Goal: Task Accomplishment & Management: Use online tool/utility

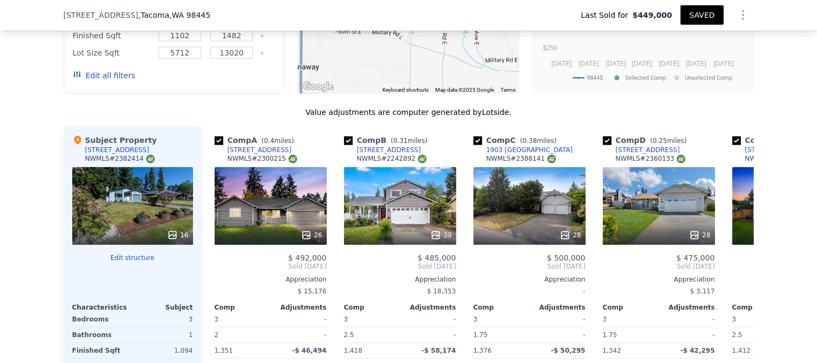
scroll to position [890, 0]
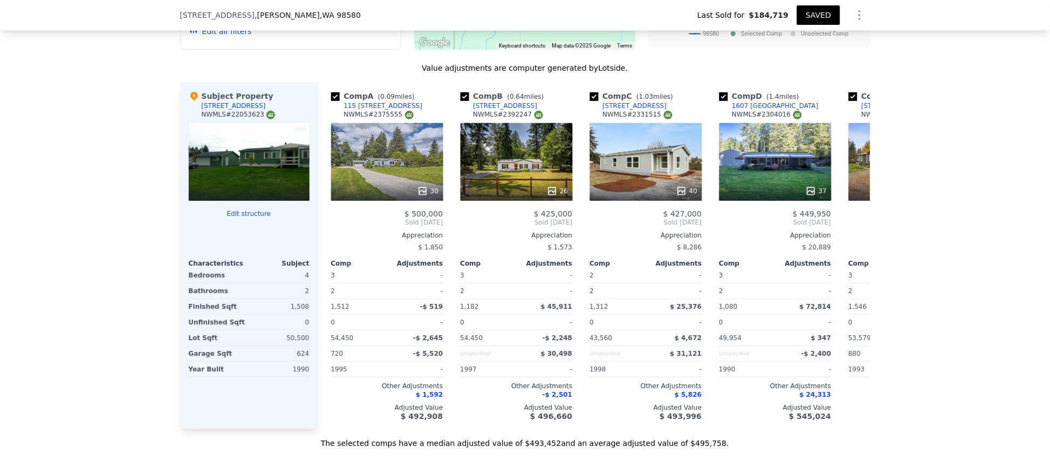
scroll to position [1129, 0]
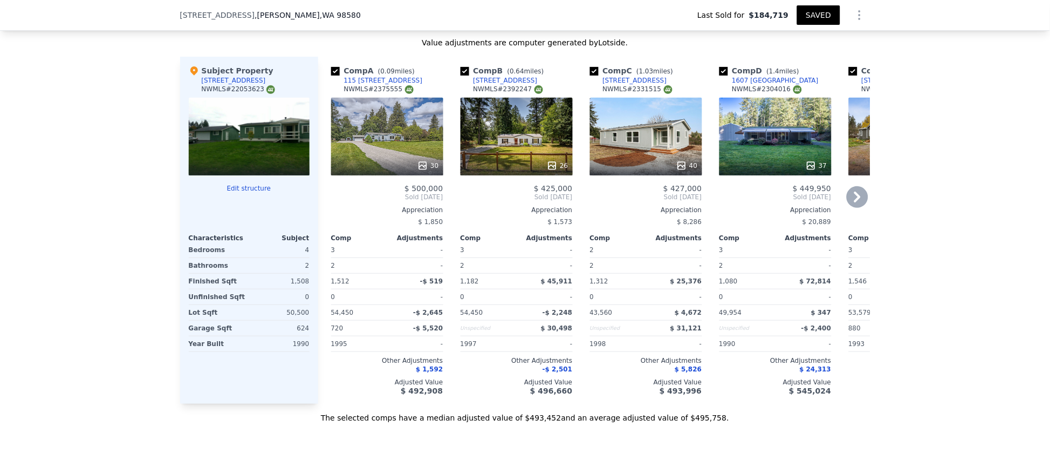
click at [386, 158] on div "30" at bounding box center [387, 137] width 112 height 78
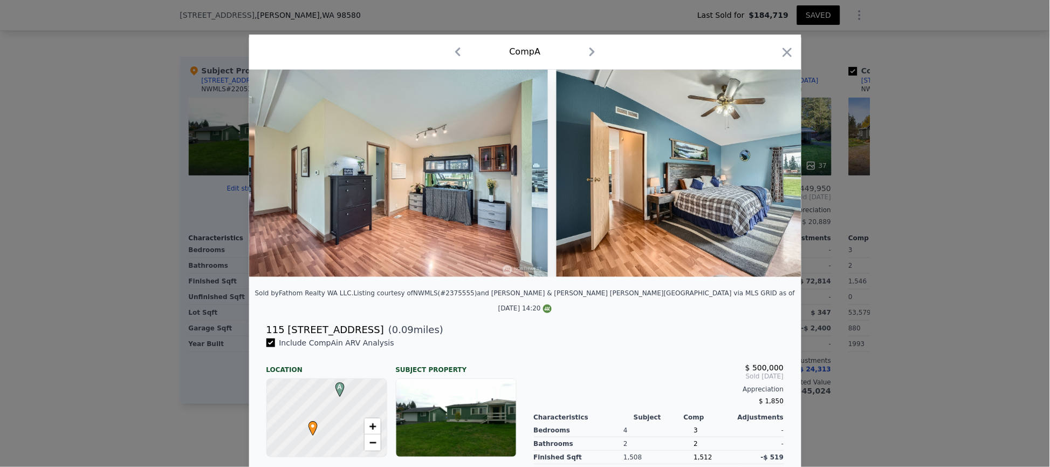
scroll to position [0, 4506]
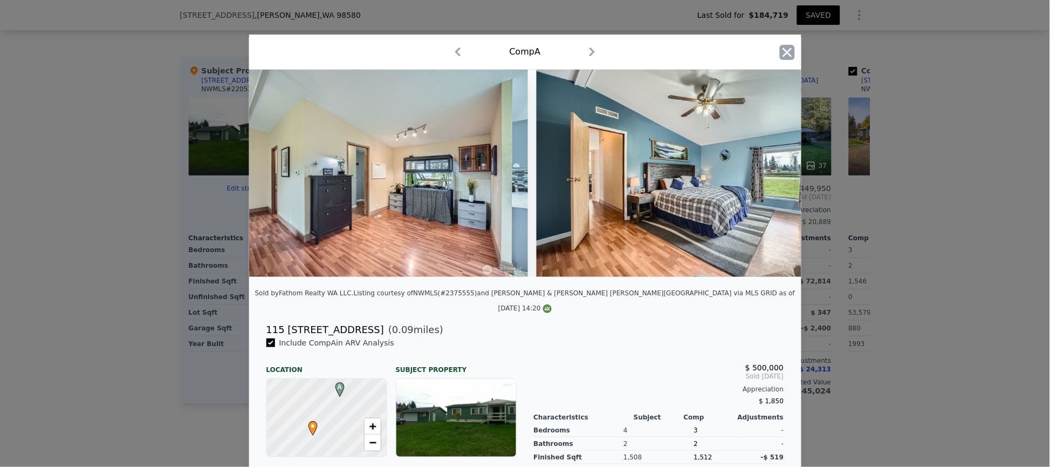
click at [784, 56] on icon "button" at bounding box center [787, 52] width 15 height 15
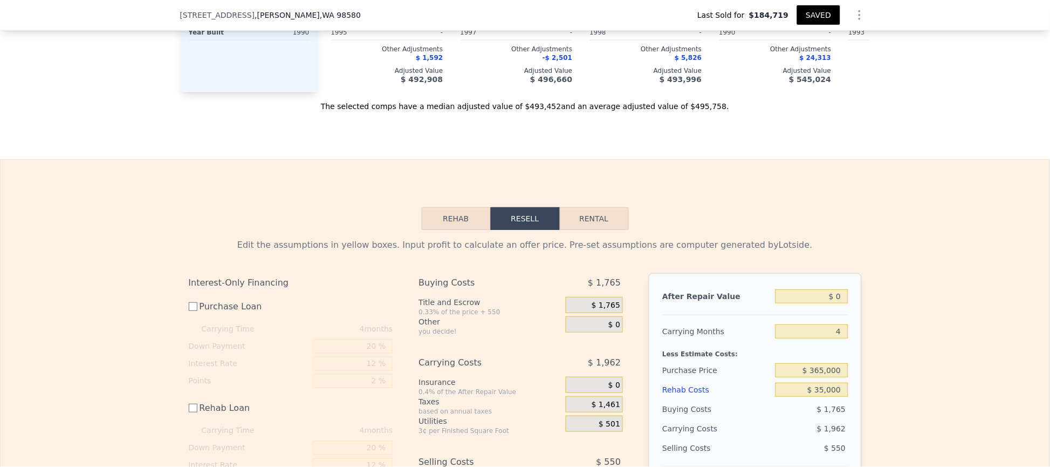
scroll to position [1614, 0]
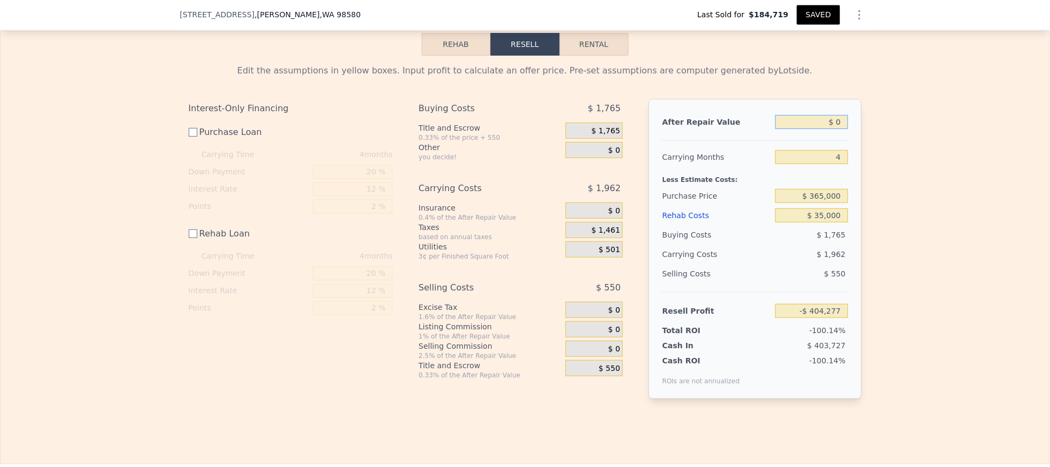
click at [811, 129] on input "$ 0" at bounding box center [812, 122] width 72 height 14
click at [803, 351] on div "Cash In $ 403,727" at bounding box center [756, 343] width 186 height 15
drag, startPoint x: 799, startPoint y: 348, endPoint x: 906, endPoint y: 319, distance: 110.7
click at [851, 348] on div "After Repair Value $ 0 Carrying Months 4 Less Estimate Costs: Purchase Price $ …" at bounding box center [755, 249] width 213 height 300
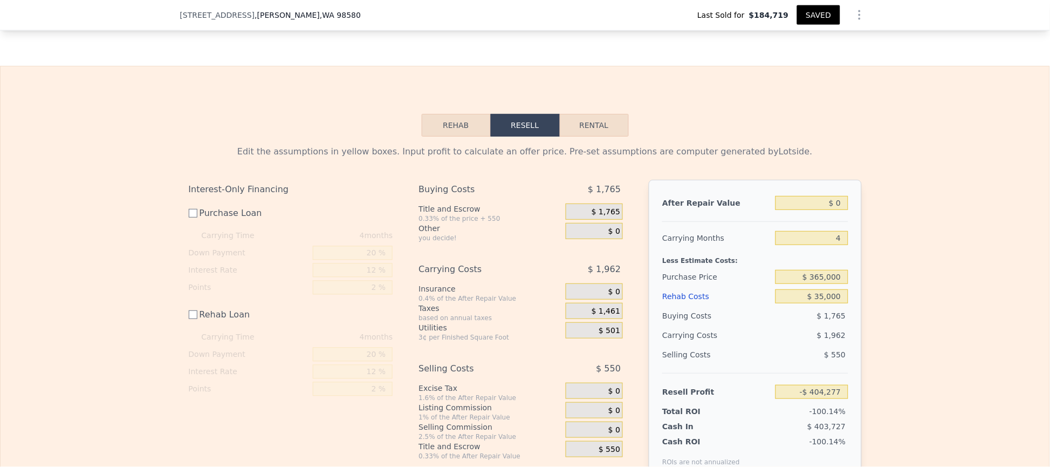
click at [858, 299] on div "Edit the assumptions in yellow boxes. Input profit to calculate an offer price.…" at bounding box center [525, 317] width 691 height 360
click at [803, 210] on input "$ 0" at bounding box center [812, 203] width 72 height 14
type input "$ 40"
type input "-$ 404,239"
type input "$ 490"
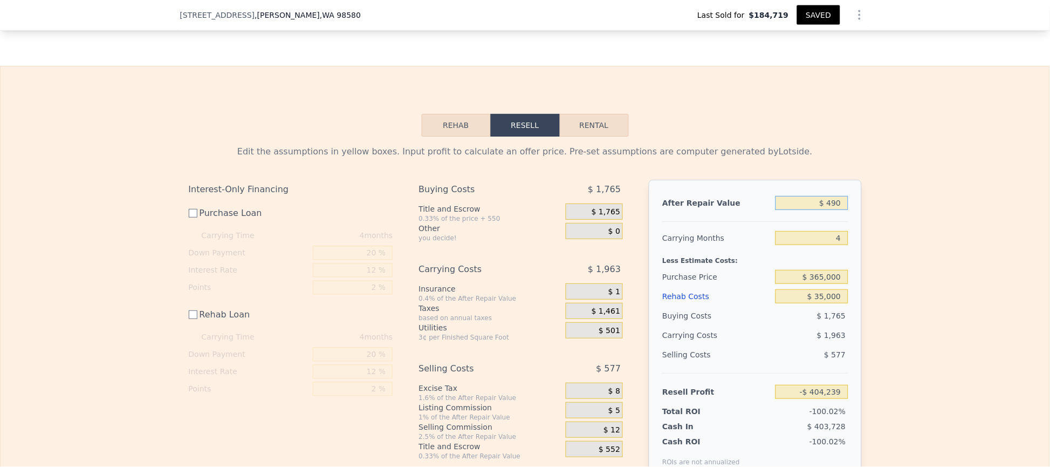
type input "-$ 403,815"
type input "$ 4,950"
type input "-$ 399,603"
type input "$ 4,950,000"
type input "$ 4,270,189"
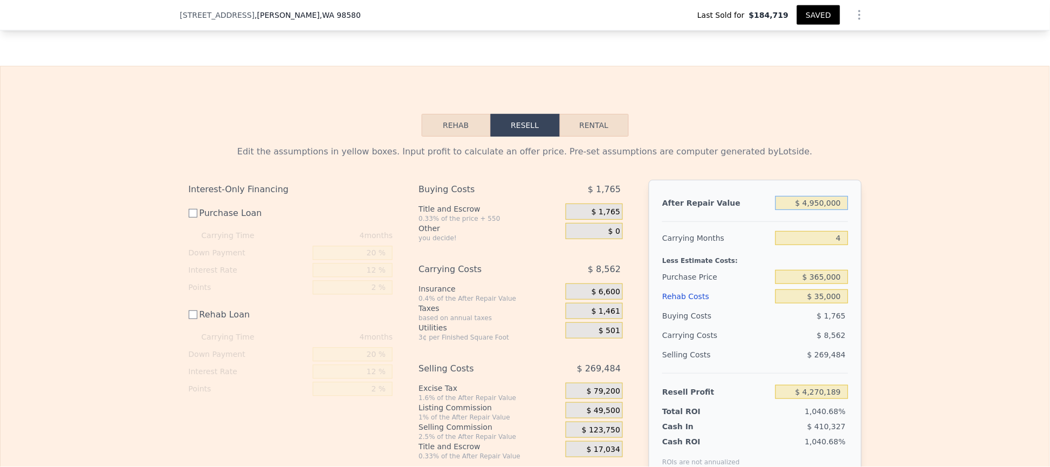
type input "$ 495,000"
type input "$ 63,170"
type input "$ 495,000"
click at [789, 245] on input "4" at bounding box center [812, 238] width 72 height 14
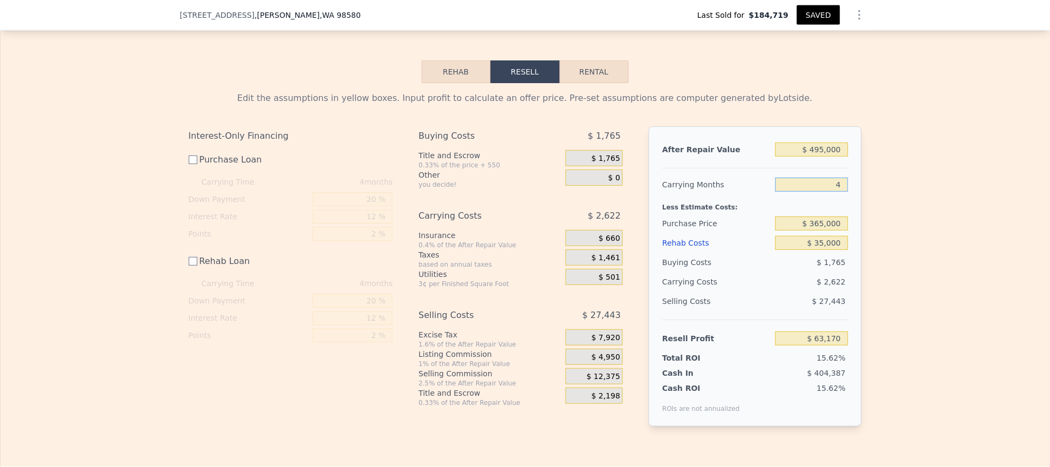
scroll to position [1614, 0]
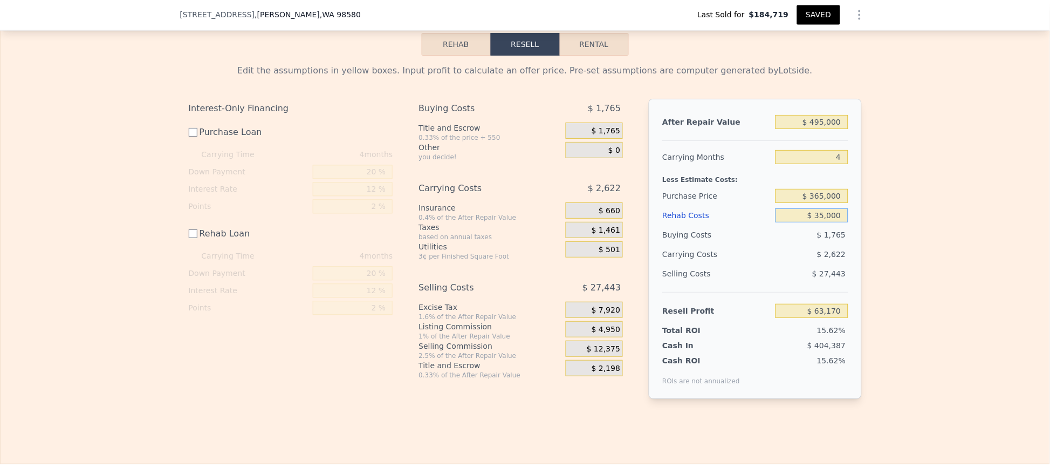
click at [804, 222] on input "$ 35,000" at bounding box center [812, 215] width 72 height 14
type input "$ 4"
type input "$ 98,166"
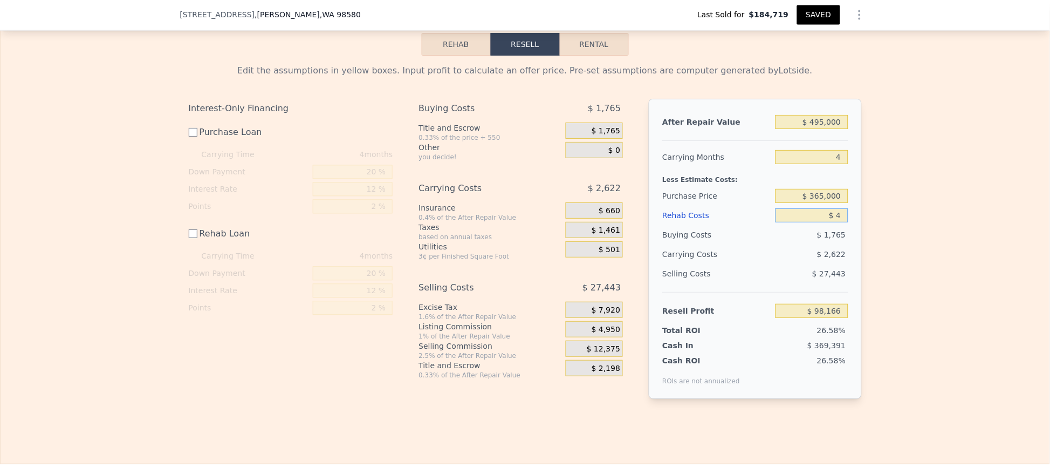
type input "$ 40"
type input "$ 98,130"
type input "$ 40,000"
type input "$ 58,170"
type input "$ 40,000"
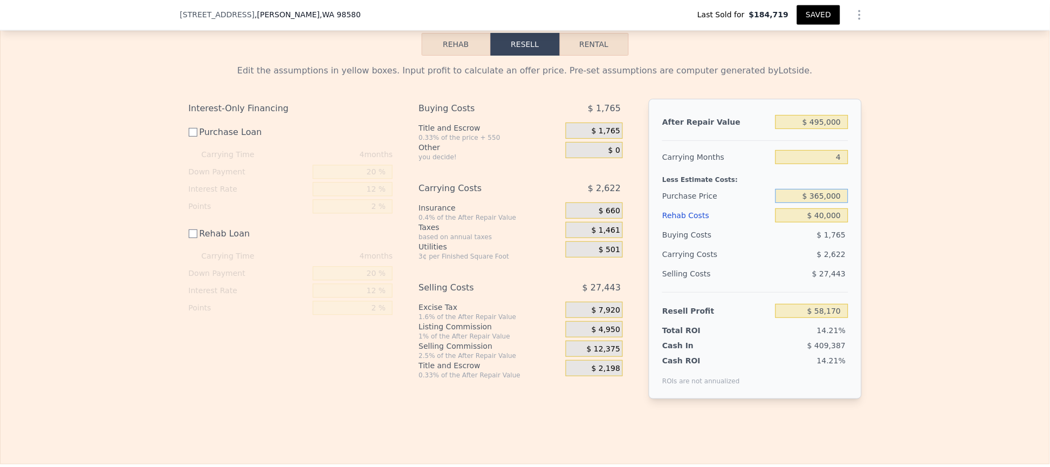
click at [815, 203] on input "$ 365,000" at bounding box center [812, 196] width 72 height 14
click at [818, 203] on input "$ 365,000" at bounding box center [812, 196] width 72 height 14
click at [821, 203] on input "$ 365,000" at bounding box center [812, 196] width 72 height 14
click at [838, 203] on input "$ 370,000" at bounding box center [812, 196] width 72 height 14
click at [834, 203] on input "$ 370,000" at bounding box center [812, 196] width 72 height 14
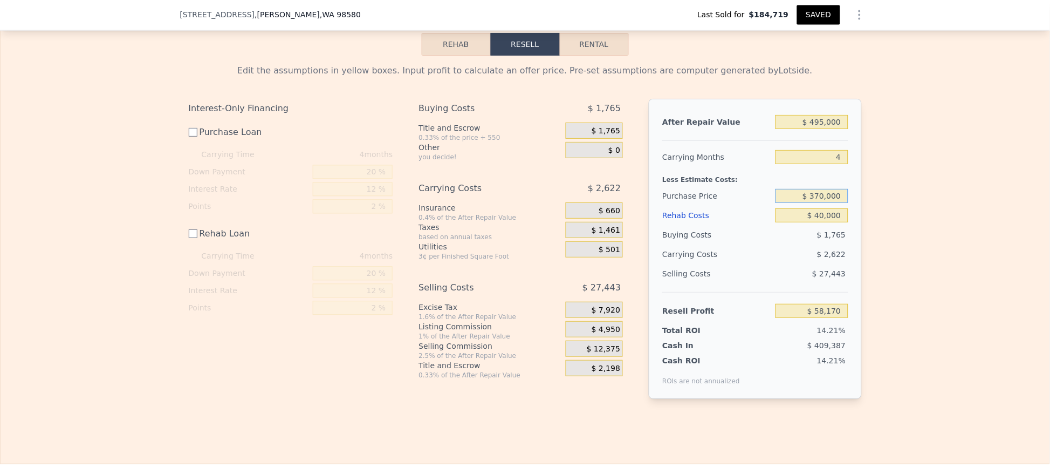
type input "$ 370,000"
click at [825, 164] on input "4" at bounding box center [812, 157] width 72 height 14
type input "$ 53,153"
click at [828, 129] on input "$ 495,000" at bounding box center [812, 122] width 72 height 14
click at [838, 222] on input "$ 40,000" at bounding box center [812, 215] width 72 height 14
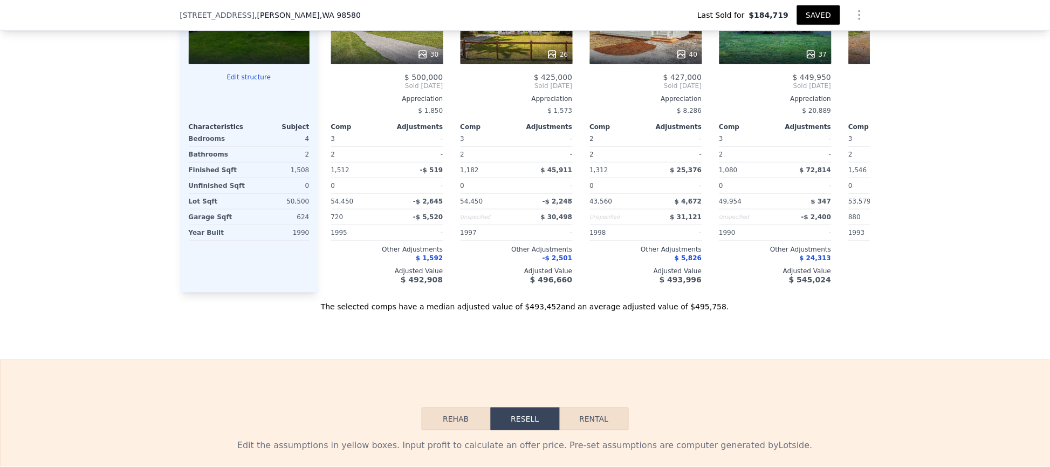
scroll to position [1452, 0]
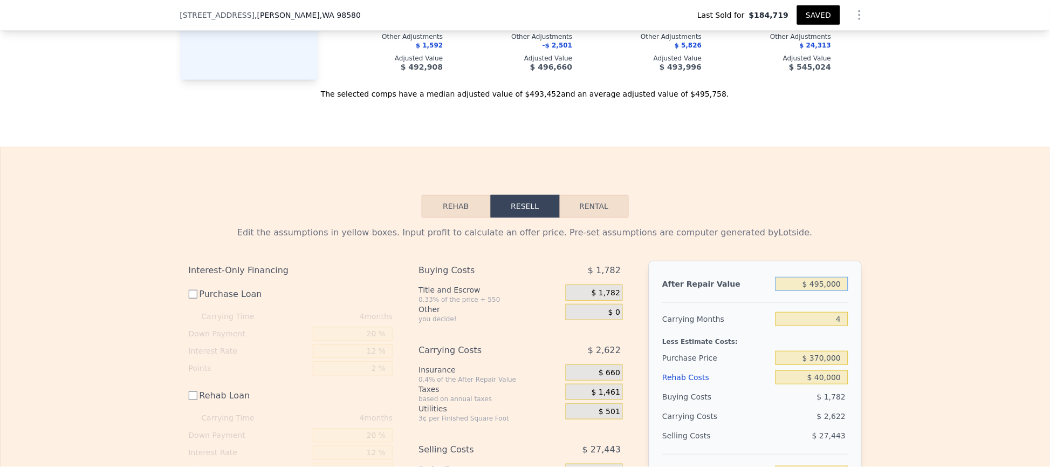
click at [813, 291] on input "$ 495,000" at bounding box center [812, 284] width 72 height 14
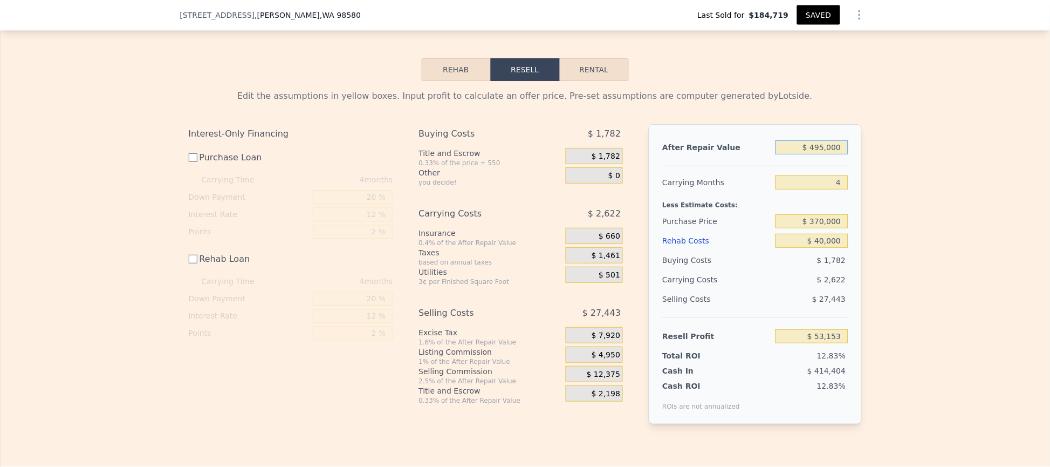
scroll to position [1614, 0]
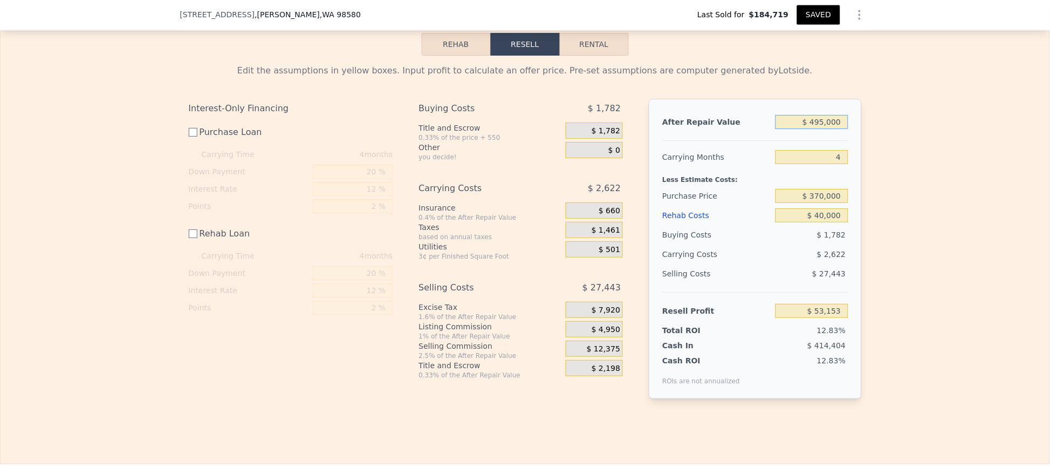
click at [831, 129] on input "$ 495,000" at bounding box center [812, 122] width 72 height 14
click at [823, 15] on button "SAVED" at bounding box center [818, 14] width 43 height 19
click at [821, 129] on input "$ 495,000" at bounding box center [812, 122] width 72 height 14
type input "$ 49,000"
type input "-$ 368,021"
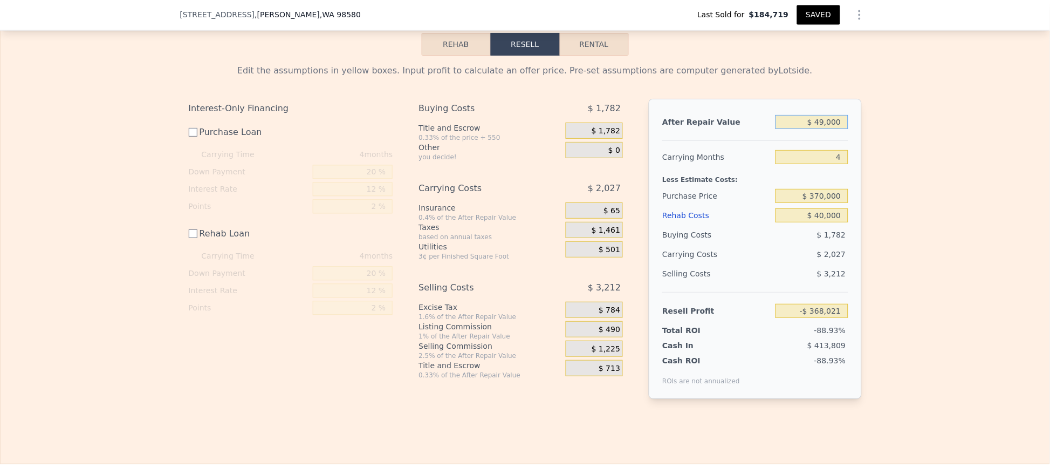
type input "$ 496,000"
type input "$ 54,097"
type input "$ 495,000"
type input "$ 53,153"
click at [826, 164] on input "4" at bounding box center [812, 157] width 72 height 14
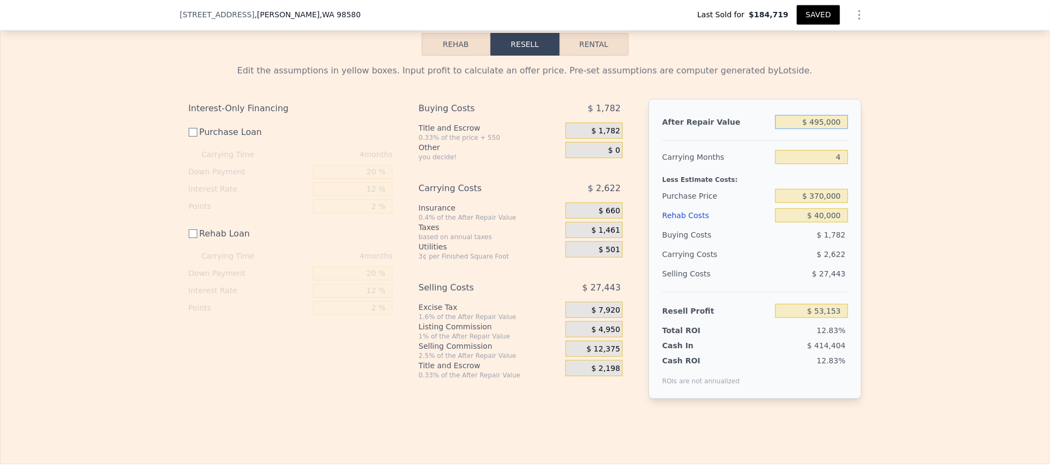
click at [823, 129] on input "$ 495,000" at bounding box center [812, 122] width 72 height 14
type input "$ 49,000"
type input "-$ 368,021"
type input "$ 496,000"
type input "$ 54,097"
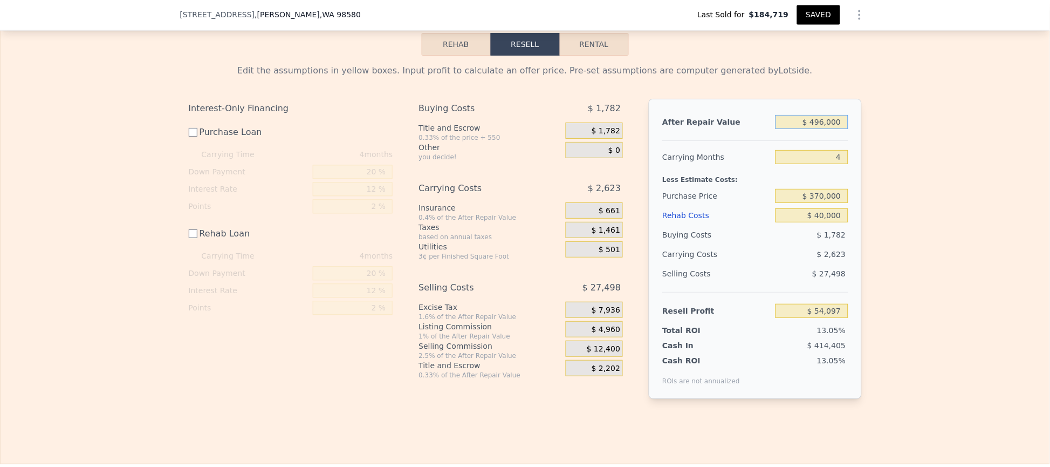
type input "$ 496,000"
click at [815, 164] on input "4" at bounding box center [812, 157] width 72 height 14
click at [835, 129] on input "$ 496,000" at bounding box center [812, 122] width 72 height 14
click at [837, 203] on input "$ 370,000" at bounding box center [812, 196] width 72 height 14
click at [815, 13] on button "SAVED" at bounding box center [818, 14] width 43 height 19
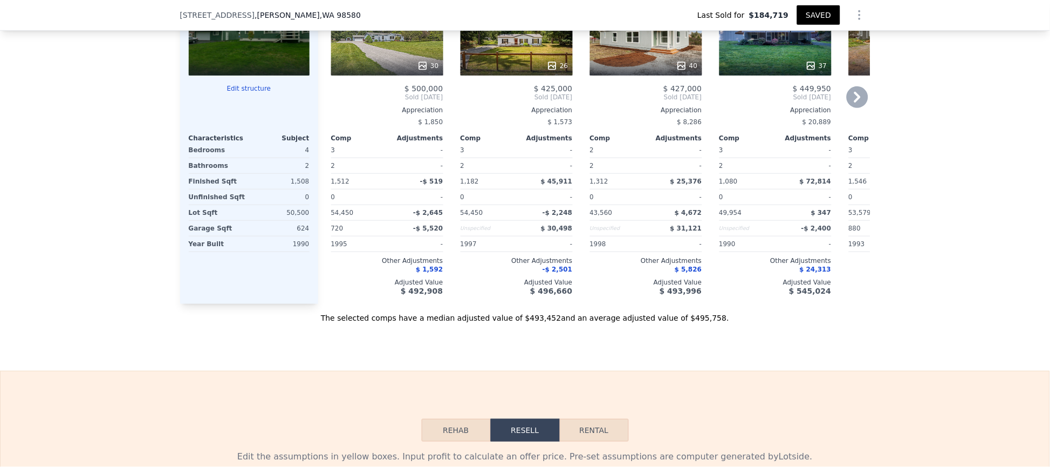
scroll to position [1210, 0]
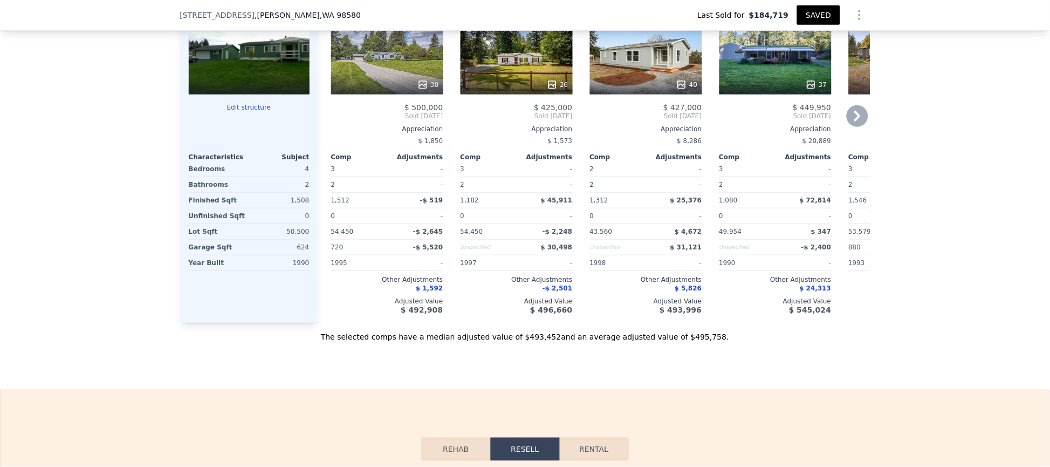
click at [506, 82] on div at bounding box center [517, 84] width 112 height 19
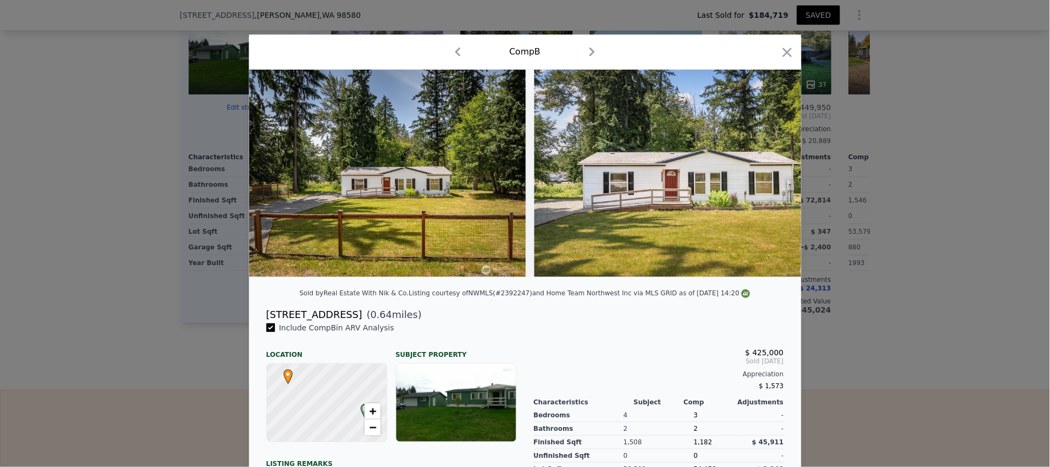
click at [584, 52] on icon "button" at bounding box center [592, 51] width 17 height 17
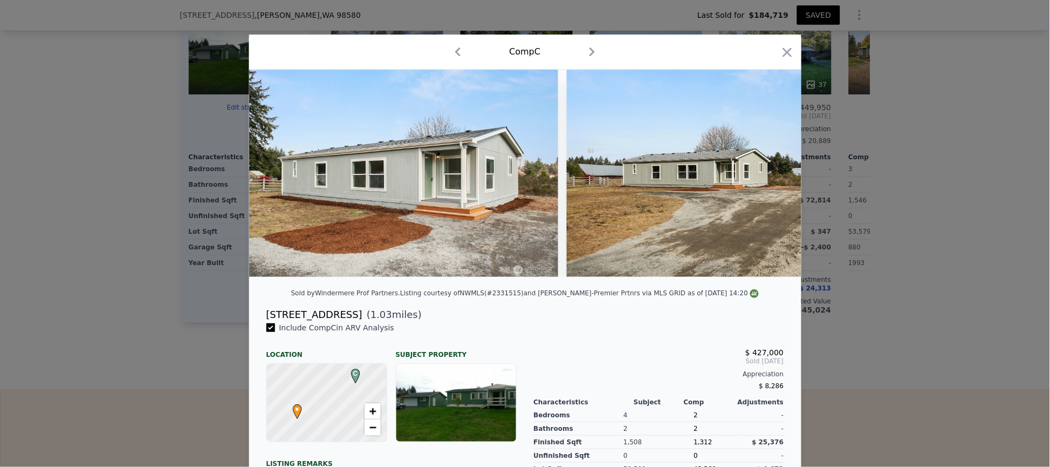
click at [584, 52] on icon "button" at bounding box center [592, 51] width 17 height 17
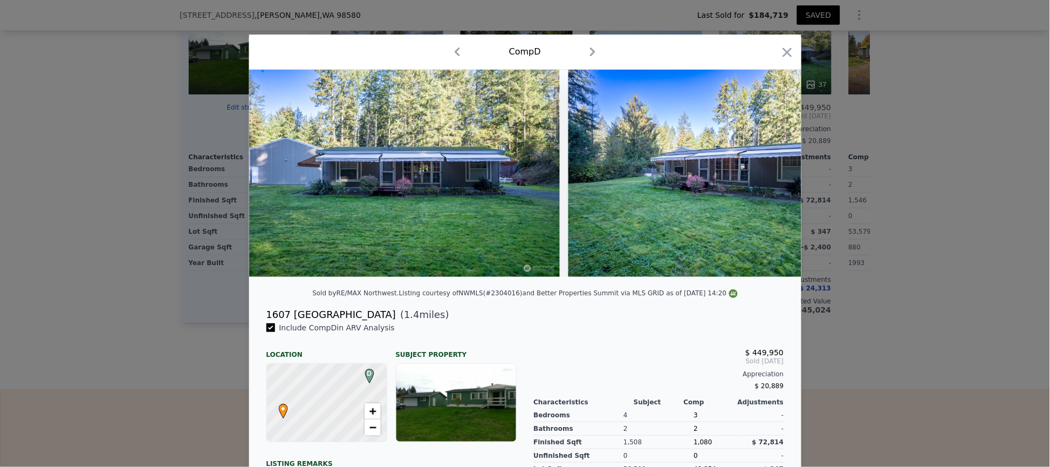
click at [584, 52] on icon "button" at bounding box center [592, 51] width 17 height 17
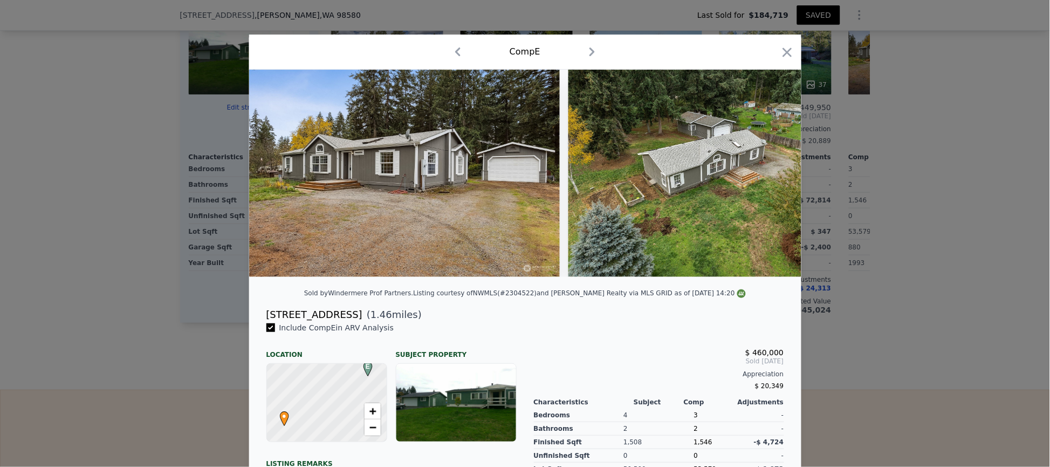
click at [584, 52] on icon "button" at bounding box center [592, 51] width 17 height 17
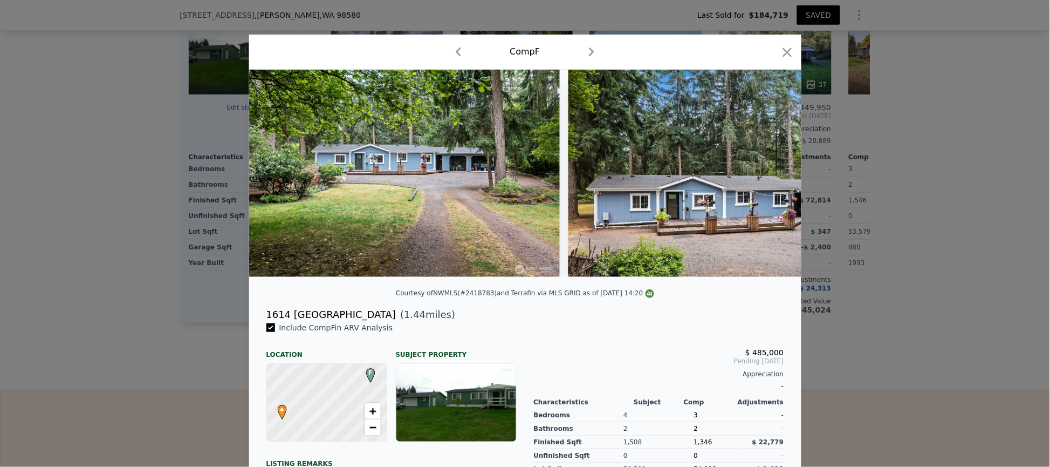
click at [588, 53] on icon "button" at bounding box center [591, 51] width 17 height 17
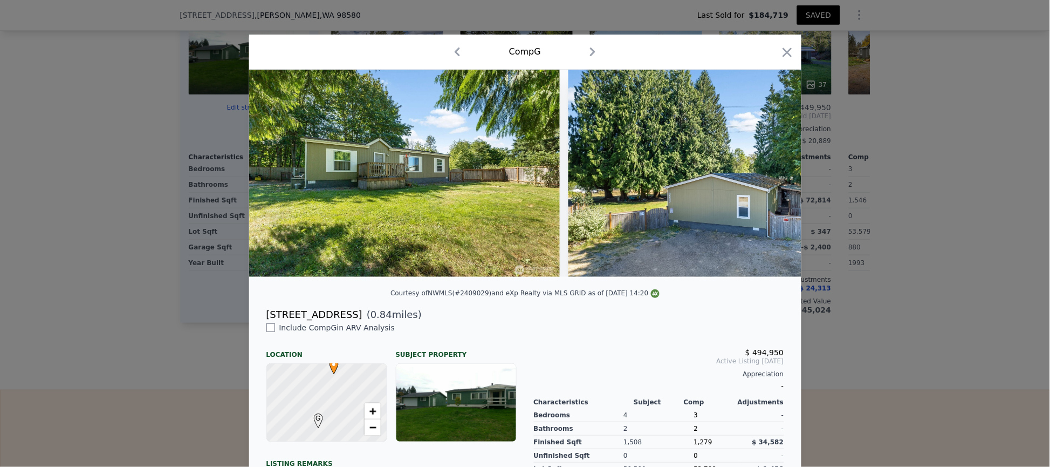
click at [572, 148] on div at bounding box center [525, 173] width 552 height 207
click at [584, 54] on icon "button" at bounding box center [592, 51] width 17 height 17
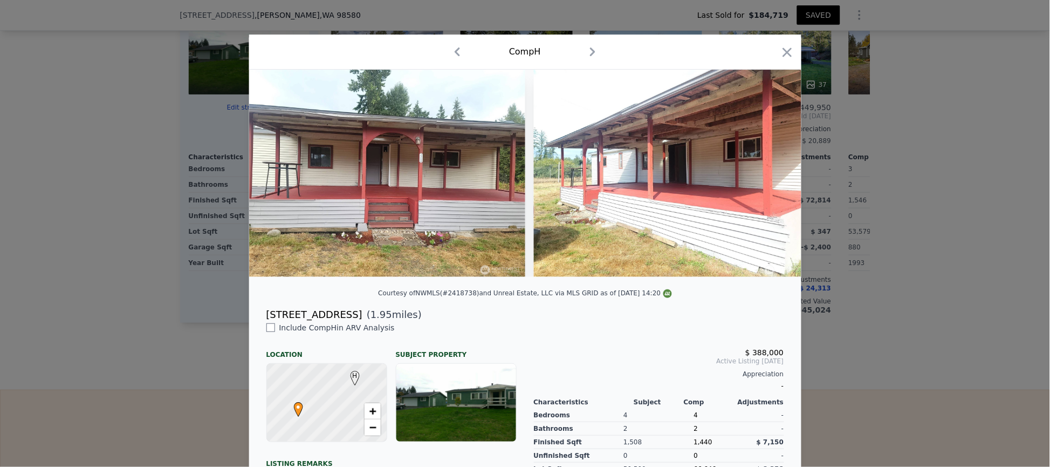
click at [596, 201] on div at bounding box center [525, 173] width 552 height 207
click at [576, 45] on div "Comp H" at bounding box center [525, 51] width 535 height 17
click at [584, 47] on icon "button" at bounding box center [592, 51] width 17 height 17
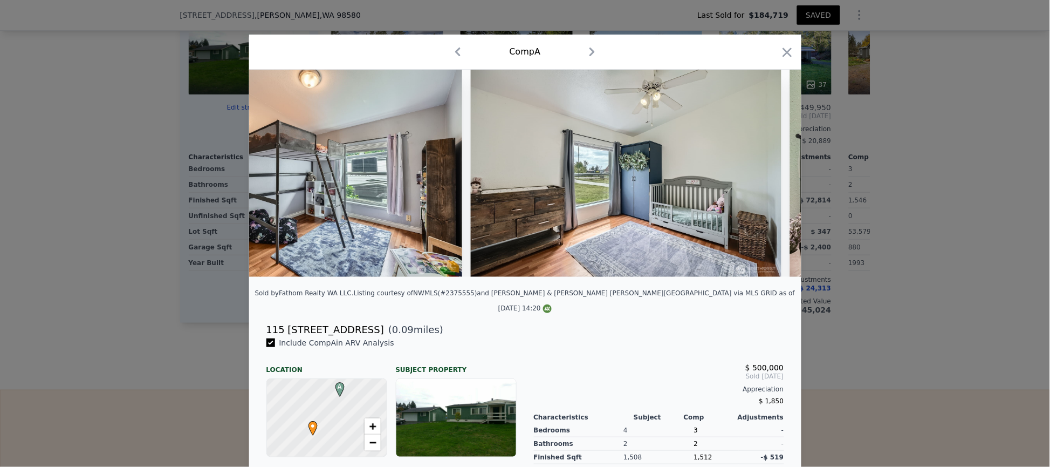
scroll to position [0, 6460]
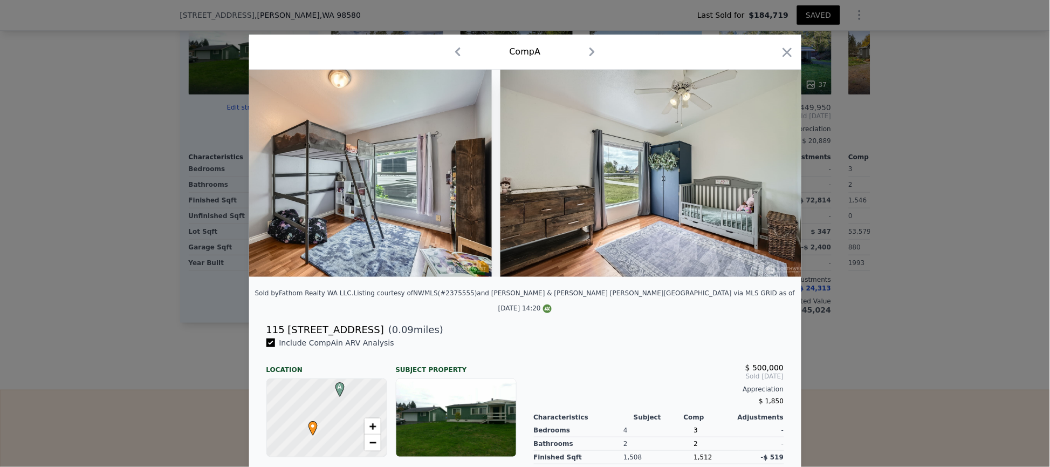
click at [584, 56] on icon "button" at bounding box center [592, 51] width 17 height 17
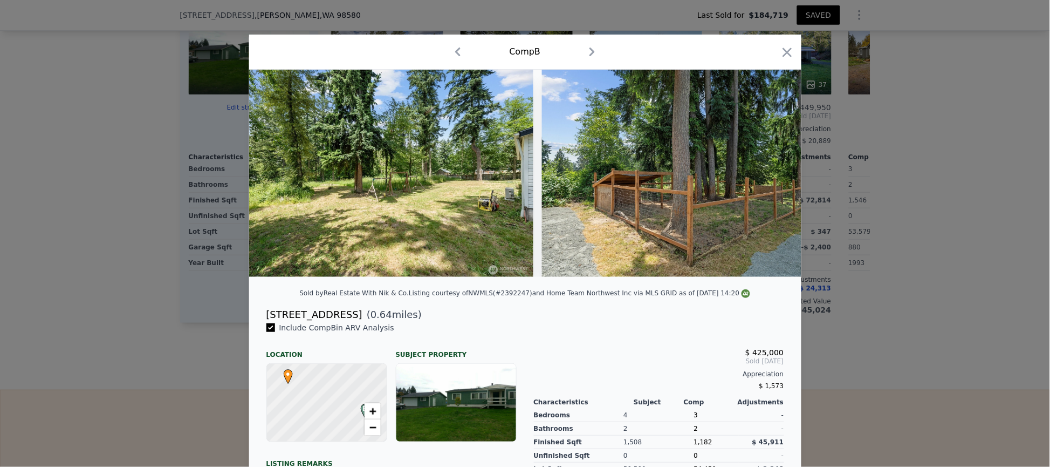
scroll to position [0, 7614]
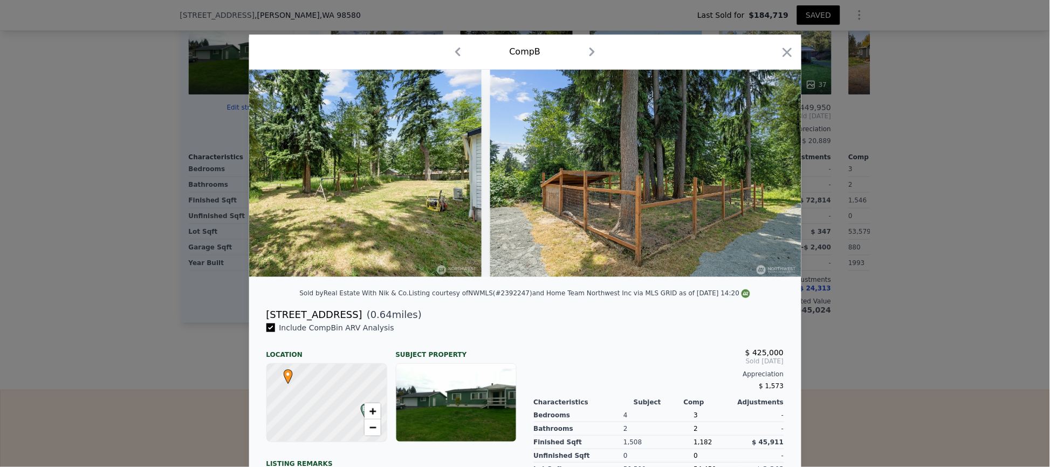
click at [590, 51] on icon "button" at bounding box center [592, 51] width 5 height 9
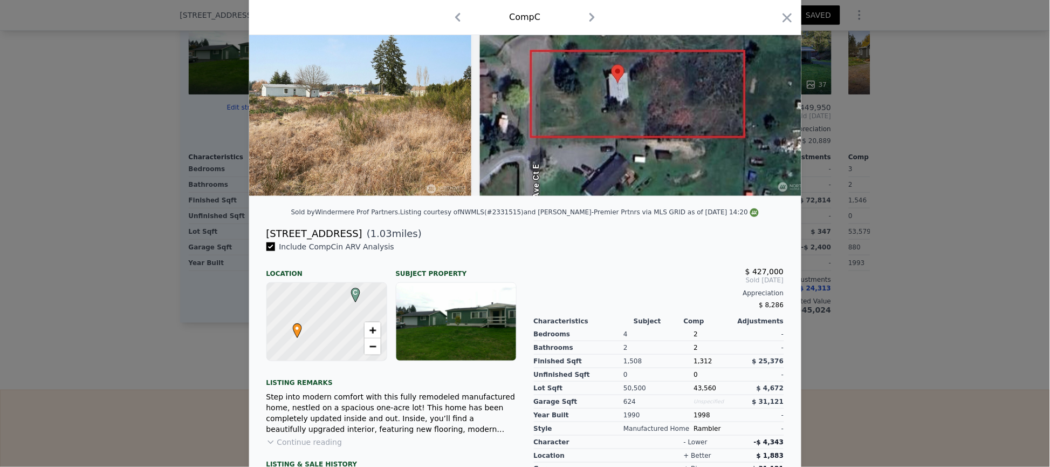
scroll to position [0, 12210]
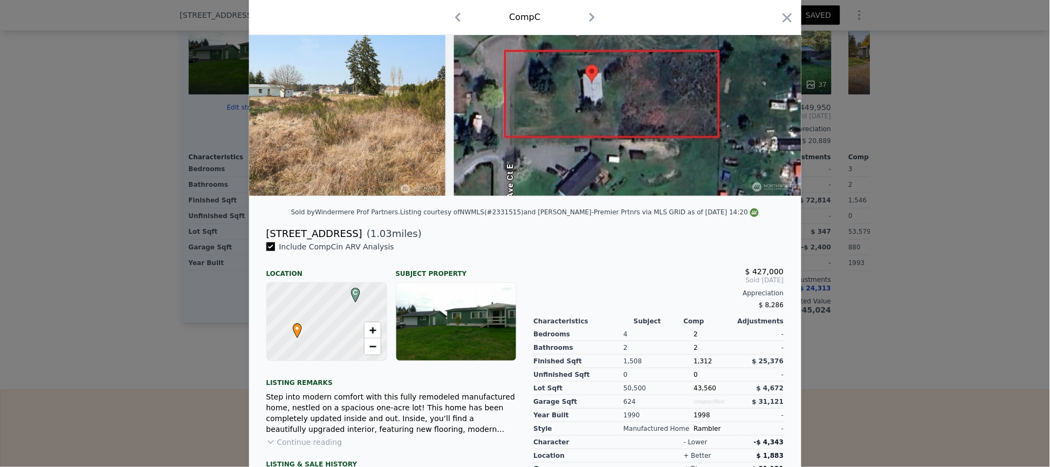
click at [590, 19] on icon "button" at bounding box center [592, 17] width 5 height 9
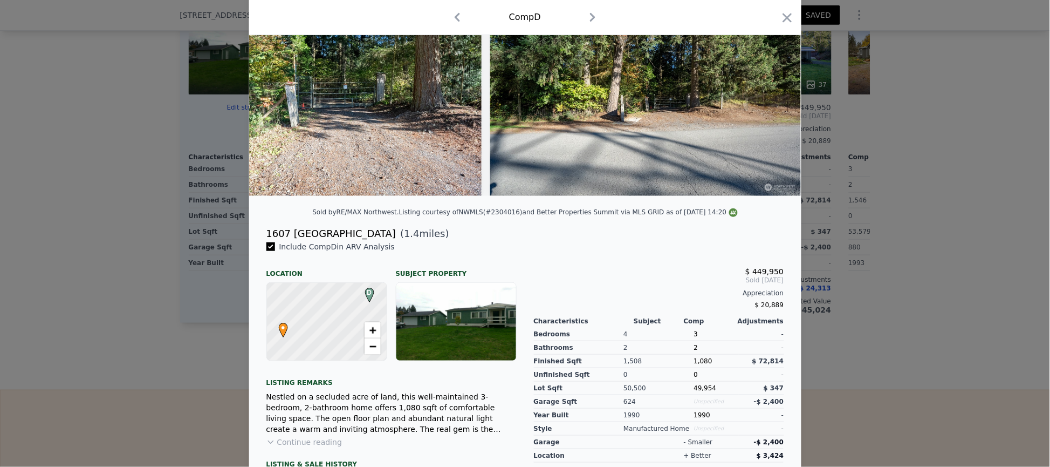
scroll to position [0, 69]
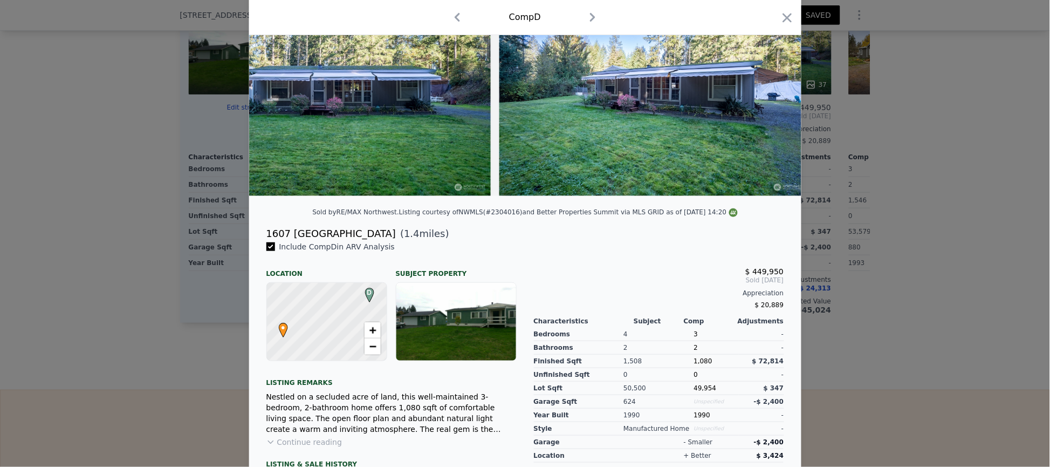
click at [586, 18] on icon "button" at bounding box center [592, 17] width 17 height 17
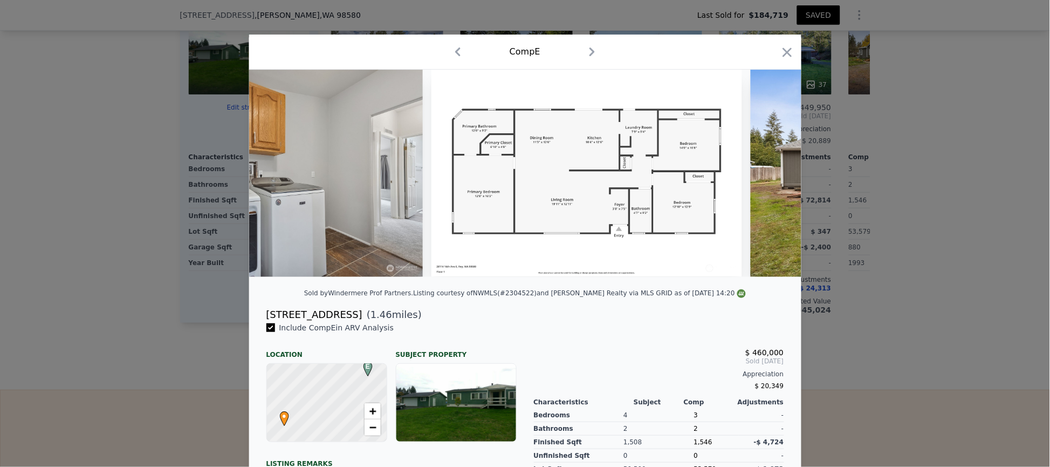
click at [589, 51] on icon "button" at bounding box center [592, 51] width 17 height 17
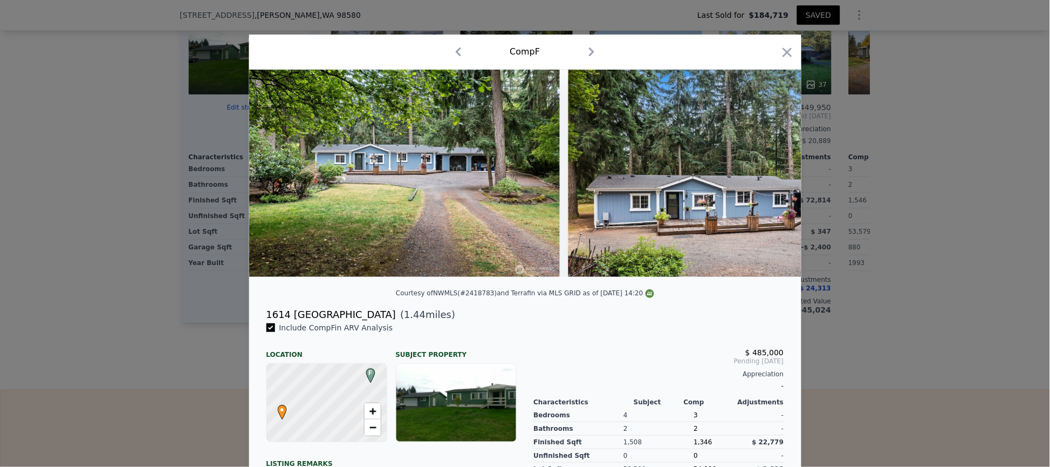
click at [583, 49] on icon "button" at bounding box center [591, 51] width 17 height 17
checkbox input "false"
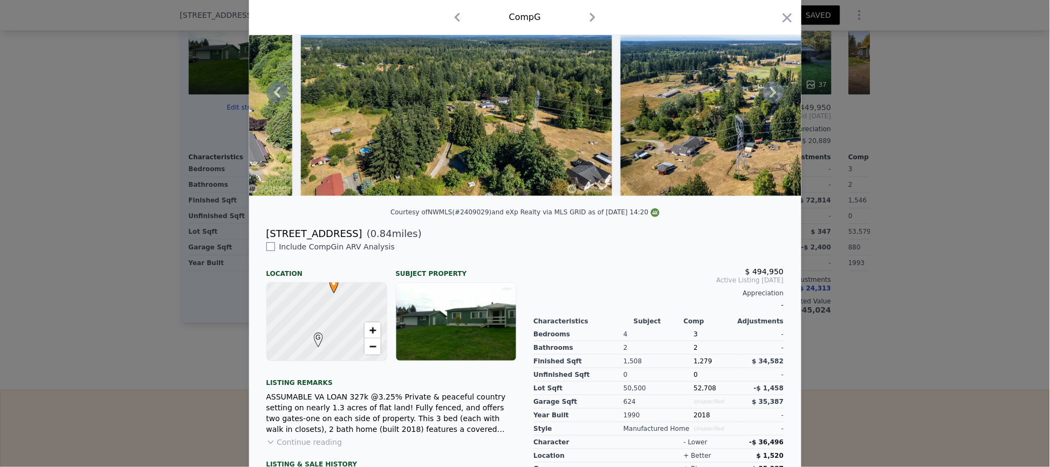
scroll to position [0, 10771]
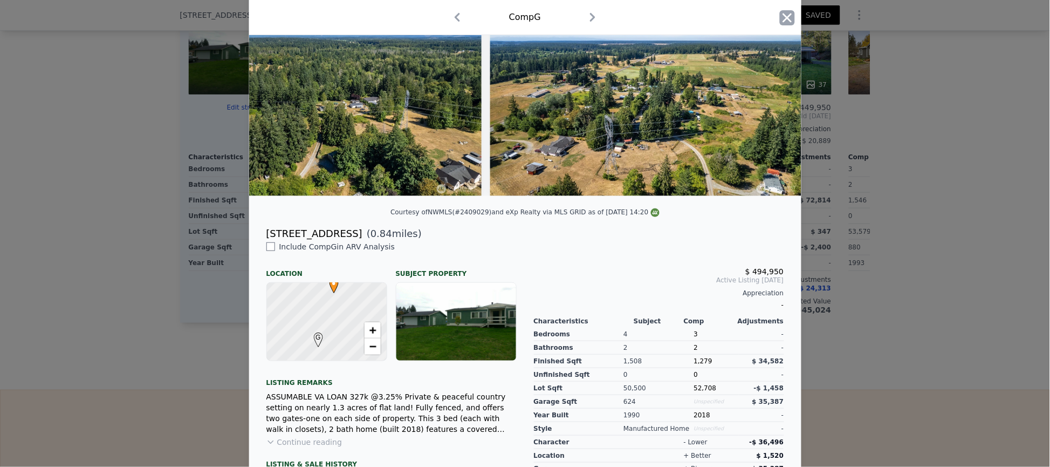
click at [788, 20] on icon "button" at bounding box center [787, 17] width 15 height 15
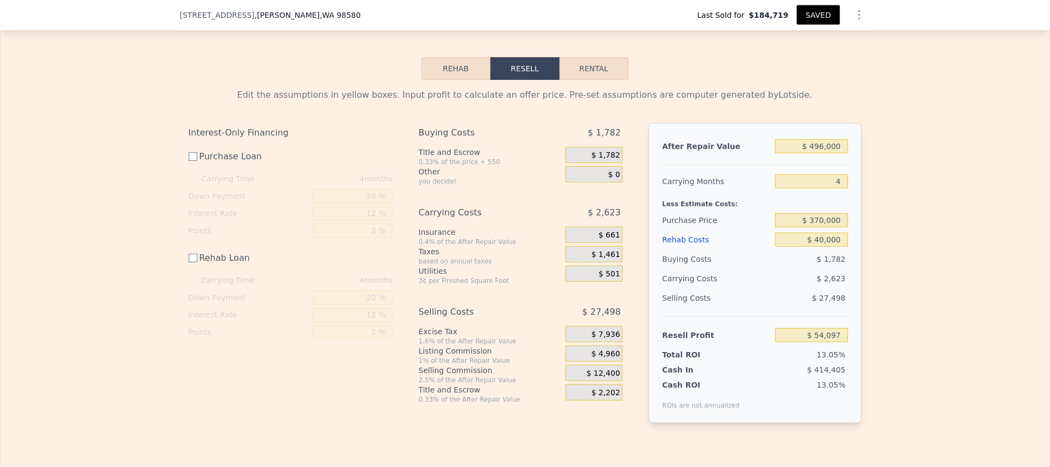
scroll to position [1614, 0]
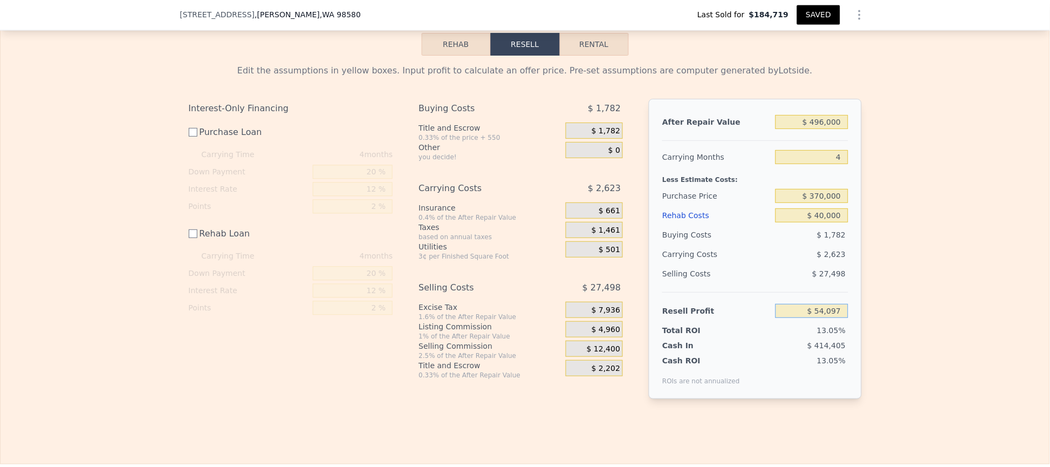
drag, startPoint x: 808, startPoint y: 329, endPoint x: 838, endPoint y: 329, distance: 30.2
click at [838, 318] on input "$ 54,097" at bounding box center [812, 311] width 72 height 14
click at [898, 289] on div "Edit the assumptions in yellow boxes. Input profit to calculate an offer price.…" at bounding box center [525, 236] width 1049 height 360
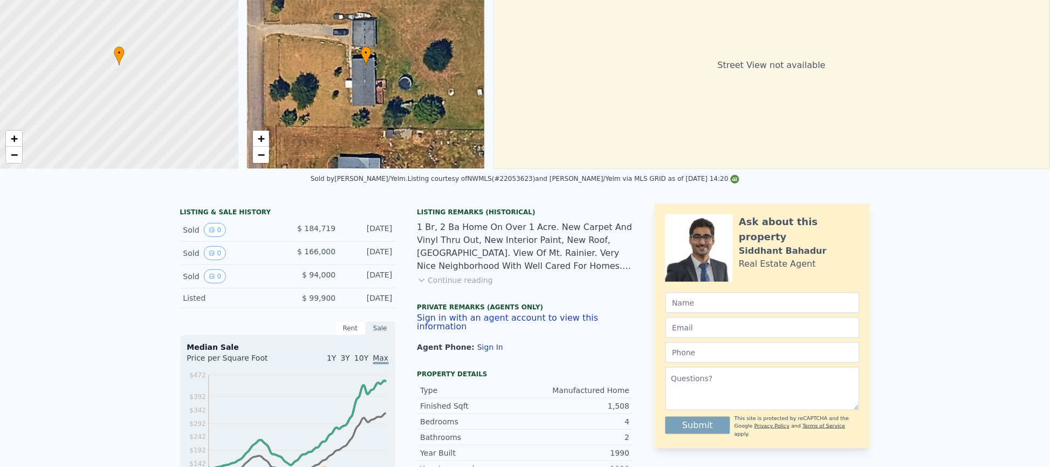
scroll to position [4, 0]
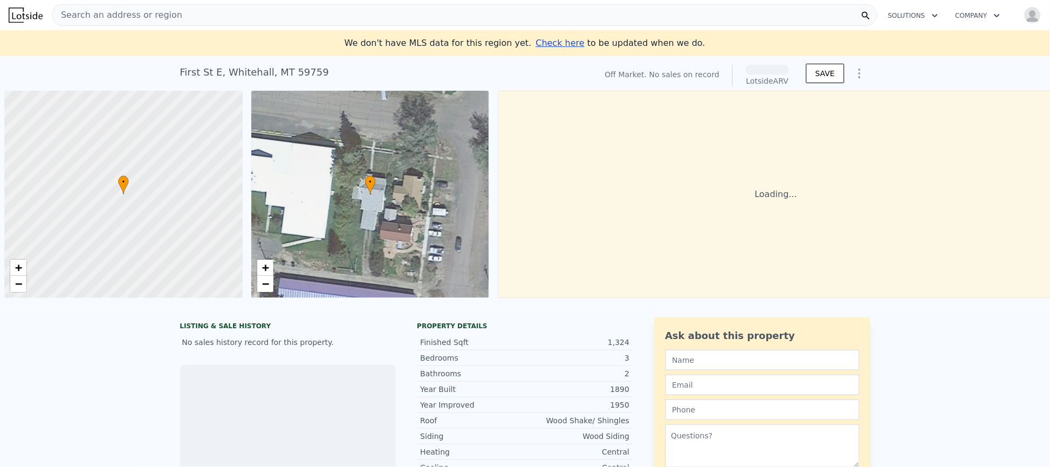
scroll to position [0, 4]
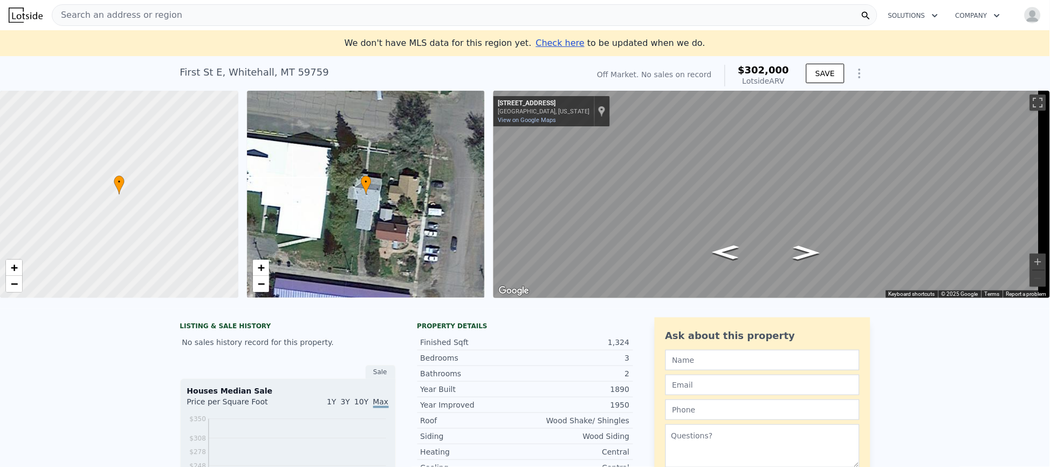
click at [176, 21] on div "Search an address or region" at bounding box center [465, 15] width 826 height 22
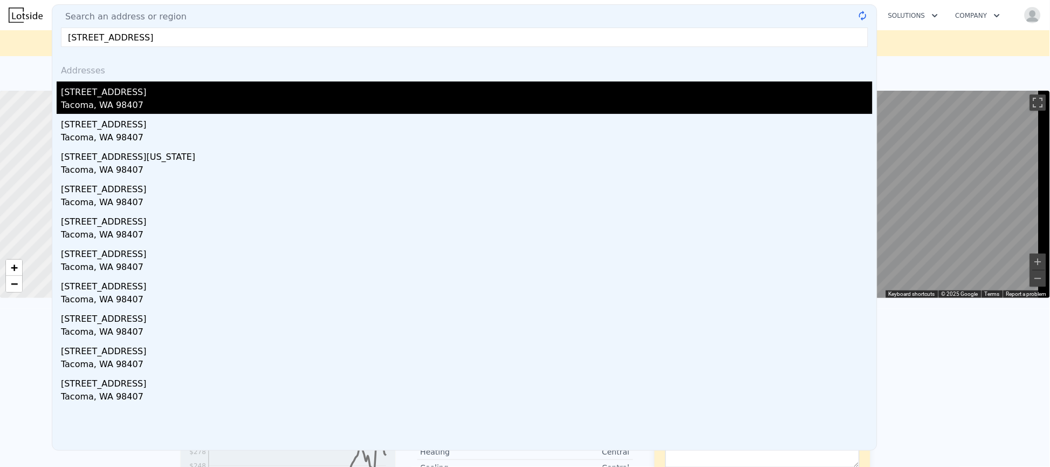
type input "3407 N Cheyenne St, Tacoma, WA 98407"
click at [152, 93] on div "3407 N Cheyenne St" at bounding box center [467, 89] width 812 height 17
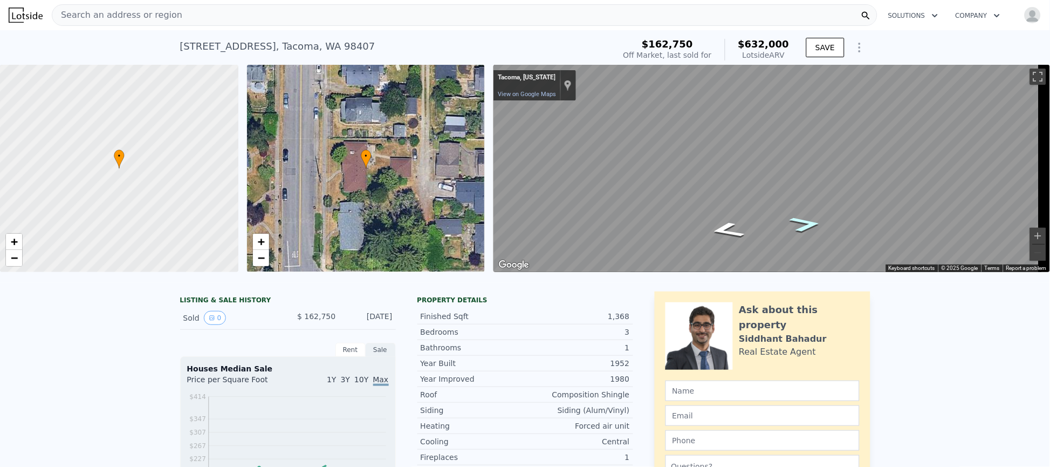
click at [803, 226] on icon "Go North" at bounding box center [806, 224] width 60 height 23
click at [769, 203] on icon "Go South" at bounding box center [761, 202] width 72 height 20
